Goal: Task Accomplishment & Management: Complete application form

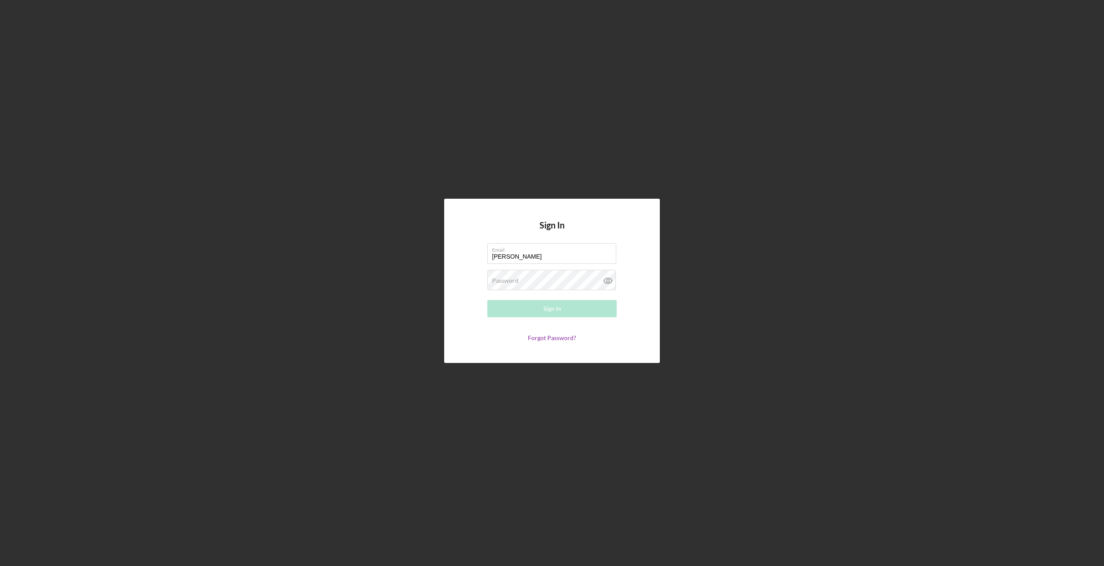
type input "[PERSON_NAME][EMAIL_ADDRESS][DOMAIN_NAME]"
click at [531, 278] on div "Password Required" at bounding box center [551, 281] width 129 height 22
click at [535, 312] on button "Sign In" at bounding box center [551, 308] width 129 height 17
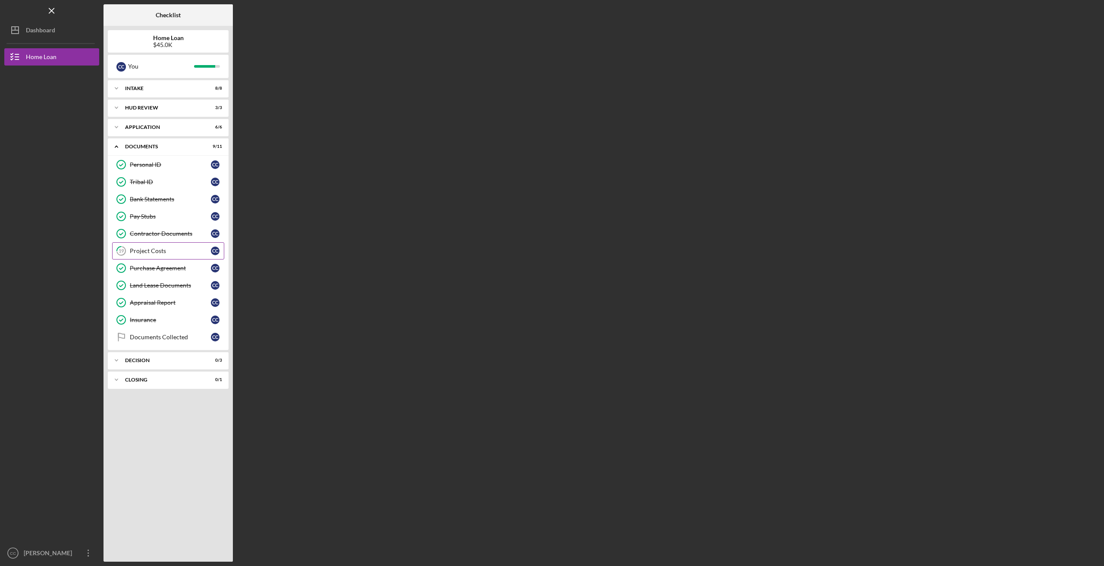
click at [177, 250] on div "Project Costs" at bounding box center [170, 251] width 81 height 7
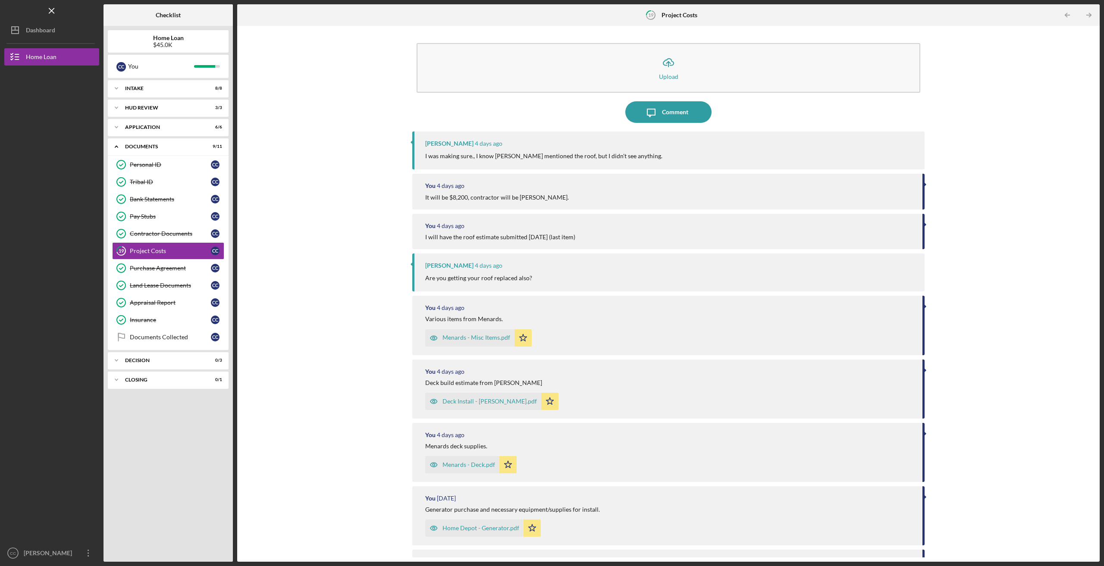
click at [462, 337] on div "Menards - Misc Items.pdf" at bounding box center [477, 337] width 68 height 7
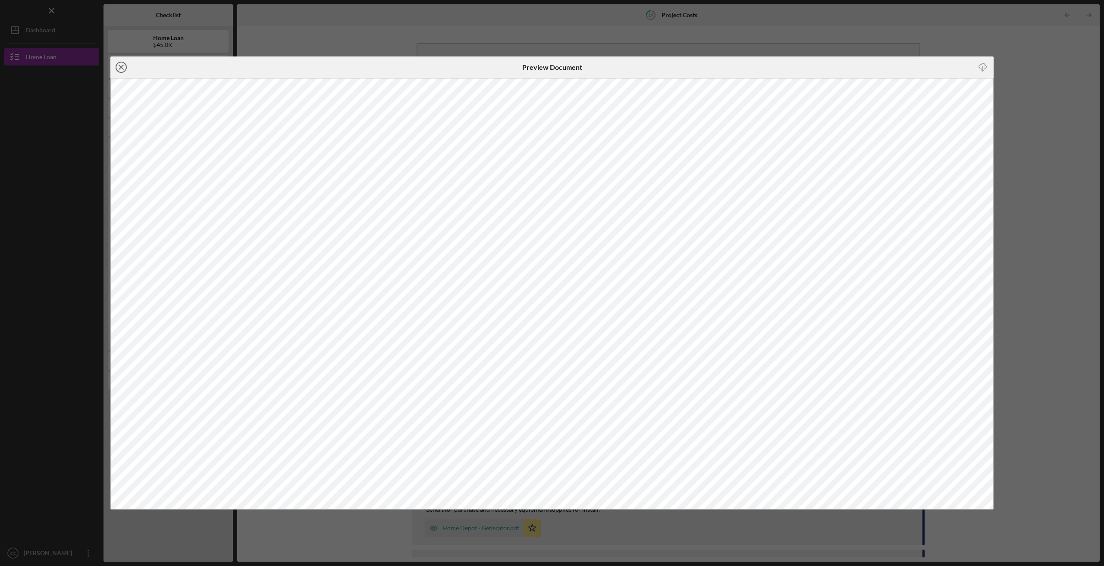
click at [122, 67] on line at bounding box center [121, 67] width 4 height 4
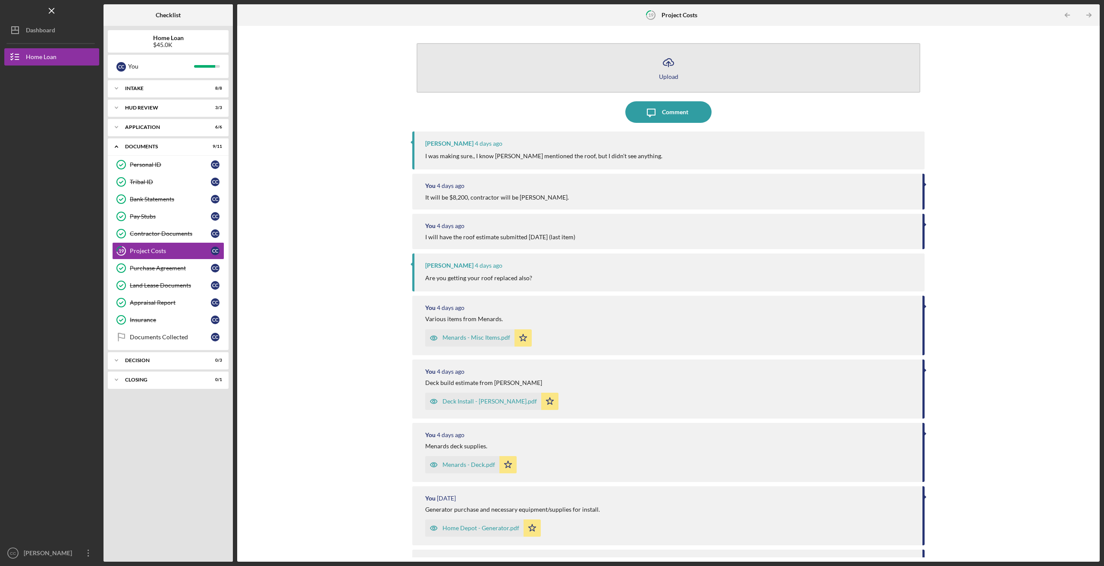
click at [669, 67] on line "button" at bounding box center [669, 64] width 0 height 5
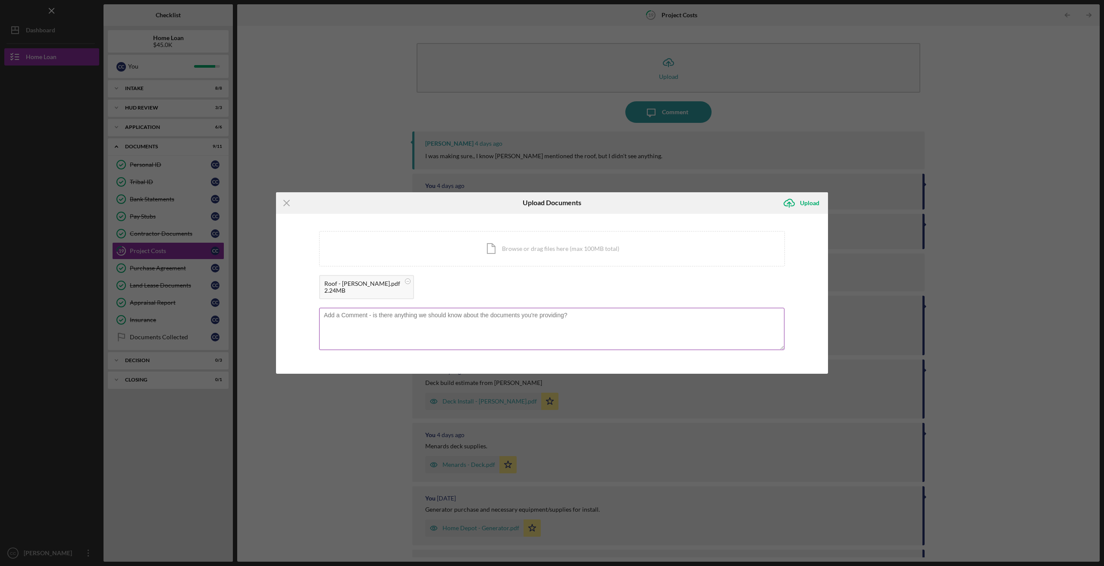
click at [580, 314] on textarea at bounding box center [551, 329] width 465 height 42
type textarea "Roof replacement. Final item"
click at [808, 204] on div "Upload" at bounding box center [809, 203] width 19 height 17
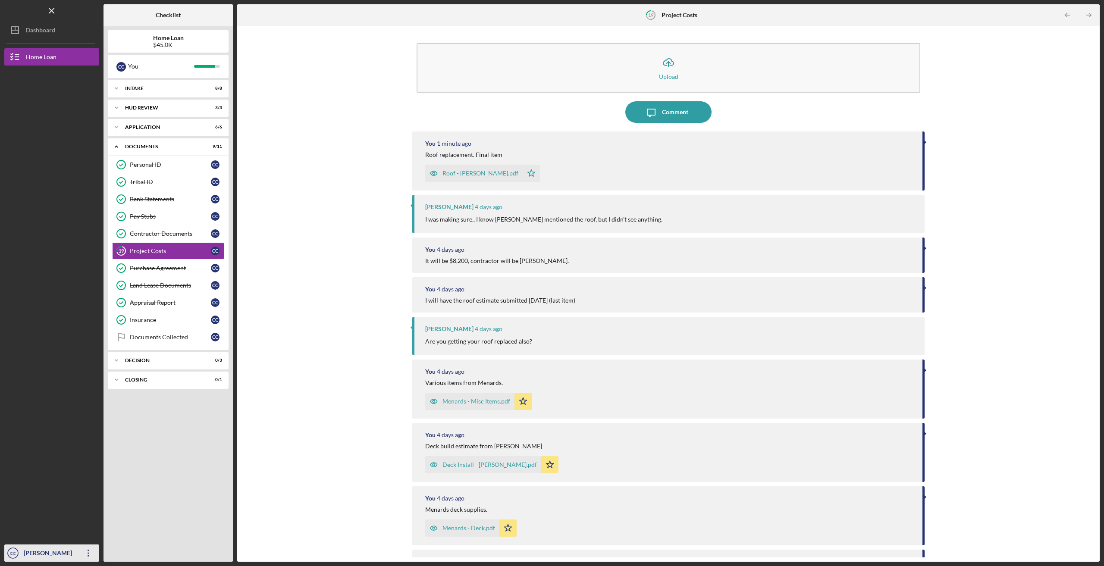
click at [53, 553] on div "[PERSON_NAME]" at bounding box center [50, 554] width 56 height 19
click at [32, 537] on link "Logout" at bounding box center [52, 534] width 95 height 18
